Goal: Transaction & Acquisition: Book appointment/travel/reservation

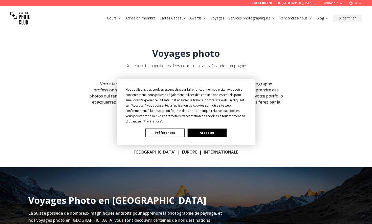
click at [201, 132] on button "Accepter" at bounding box center [206, 133] width 39 height 9
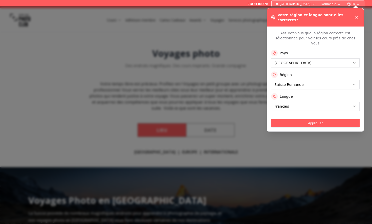
click at [208, 152] on div at bounding box center [186, 115] width 372 height 218
click at [305, 119] on button "Appliquer" at bounding box center [315, 123] width 88 height 8
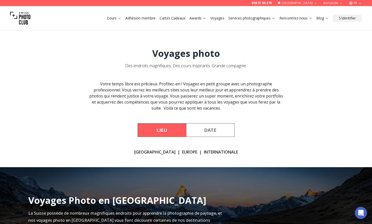
click at [174, 131] on button "Lieu" at bounding box center [162, 130] width 49 height 14
click at [164, 129] on button "Lieu" at bounding box center [162, 130] width 49 height 14
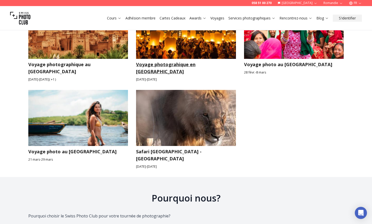
scroll to position [864, 0]
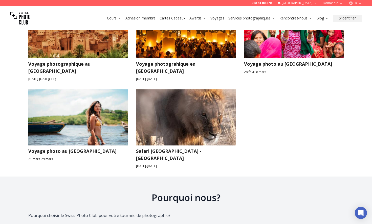
click at [180, 110] on img at bounding box center [186, 117] width 100 height 56
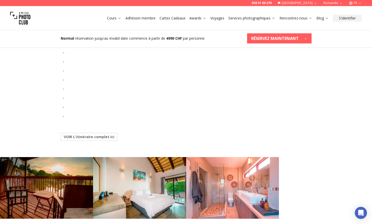
scroll to position [767, 0]
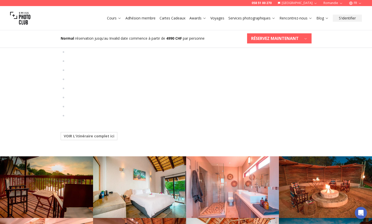
click at [109, 137] on b "VOIR L'itinéraire complet ici" at bounding box center [89, 136] width 51 height 5
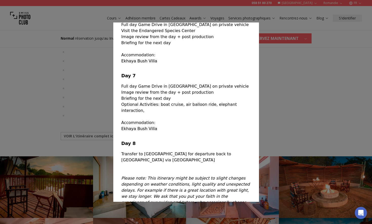
scroll to position [347, 0]
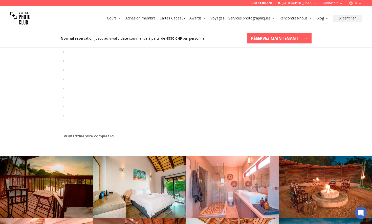
click at [288, 71] on div at bounding box center [186, 112] width 372 height 224
